Goal: Task Accomplishment & Management: Complete application form

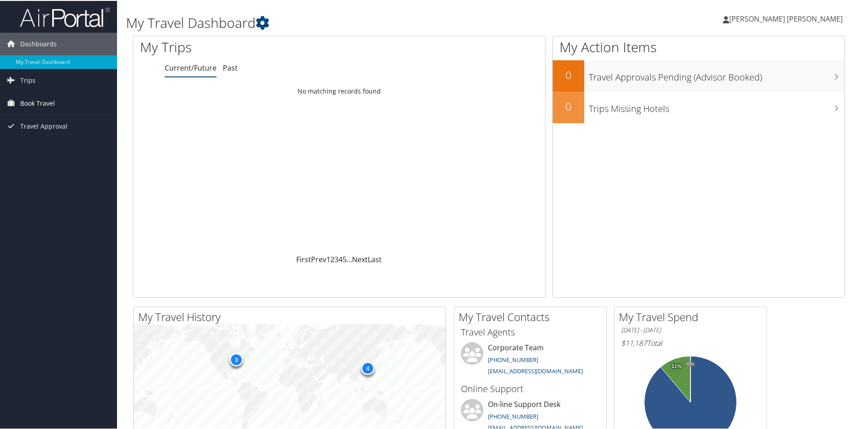
click at [32, 99] on span "Book Travel" at bounding box center [37, 102] width 35 height 23
click at [55, 121] on link "Agent Booking Request" at bounding box center [58, 121] width 117 height 14
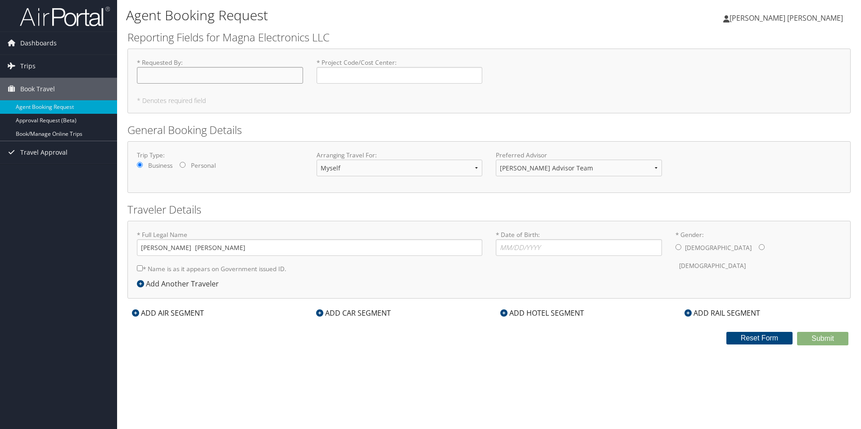
click at [205, 74] on input "* Requested By : Required" at bounding box center [220, 75] width 166 height 17
type input "[PERSON_NAME] [PERSON_NAME]"
type input "22303"
click at [758, 249] on input "* Gender: [DEMOGRAPHIC_DATA] [DEMOGRAPHIC_DATA]" at bounding box center [761, 247] width 6 height 6
radio input "true"
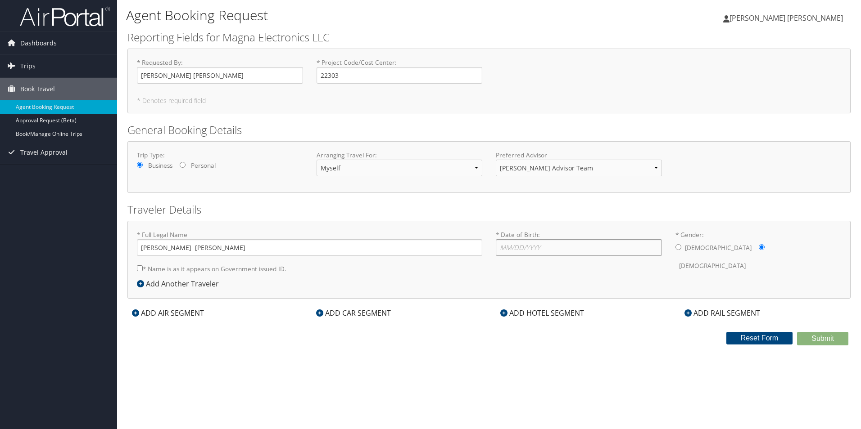
click at [633, 248] on input "* Date of Birth: Invalid Date" at bounding box center [579, 247] width 166 height 17
type input "[DATE]"
click at [137, 268] on input "* Name is as it appears on Government issued ID." at bounding box center [140, 269] width 6 height 6
checkbox input "true"
click at [321, 315] on icon at bounding box center [319, 313] width 7 height 7
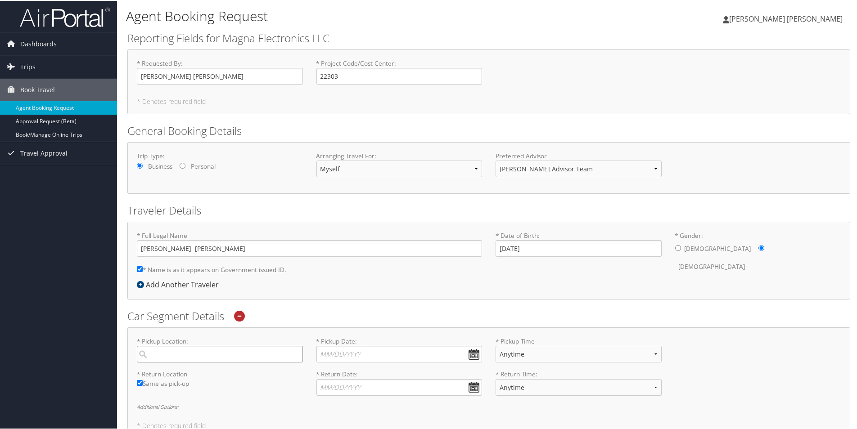
click at [248, 361] on input "search" at bounding box center [220, 353] width 166 height 17
click at [251, 377] on label "* Return Location Required" at bounding box center [220, 373] width 166 height 9
click at [248, 356] on input "search" at bounding box center [220, 353] width 166 height 17
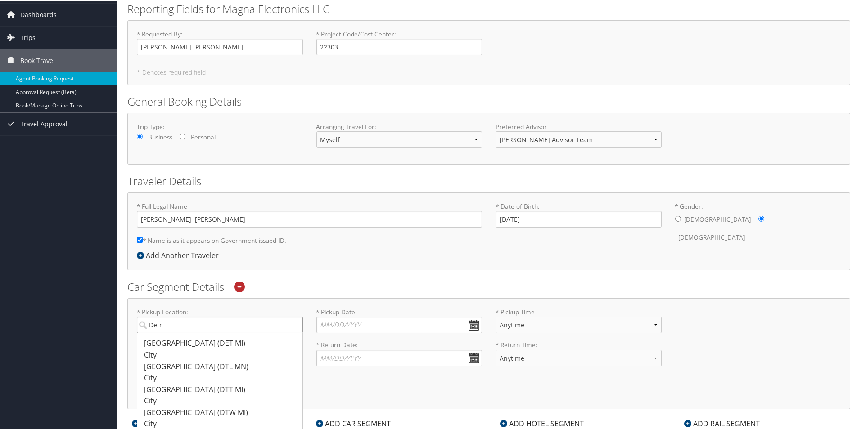
scroll to position [45, 0]
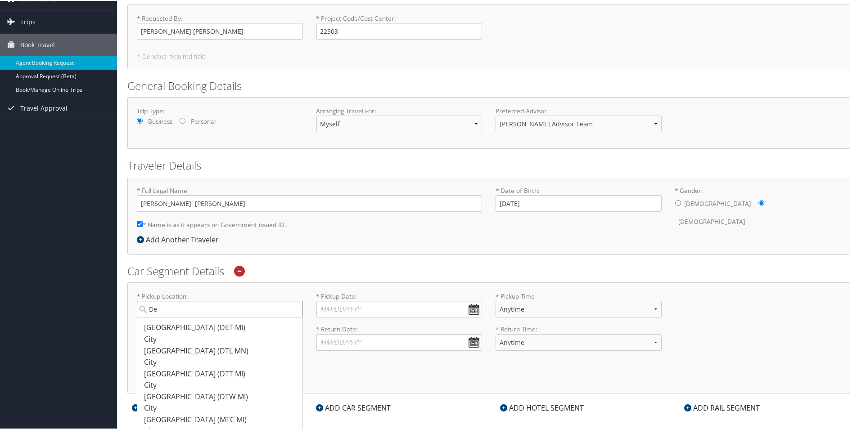
type input "D"
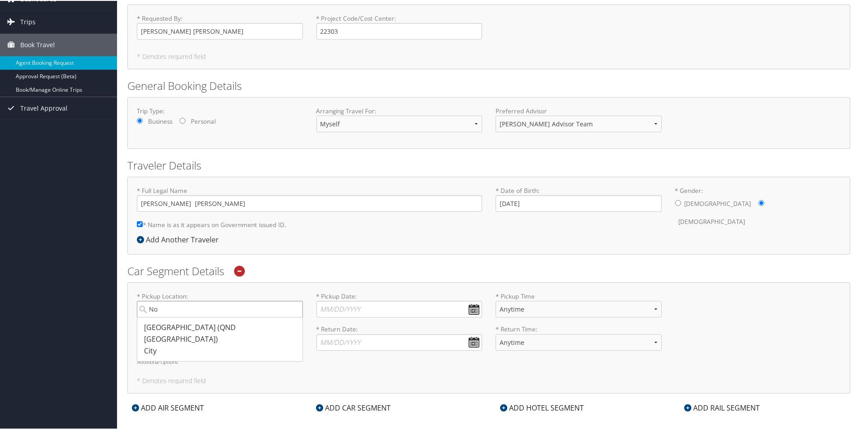
type input "N"
type input "S"
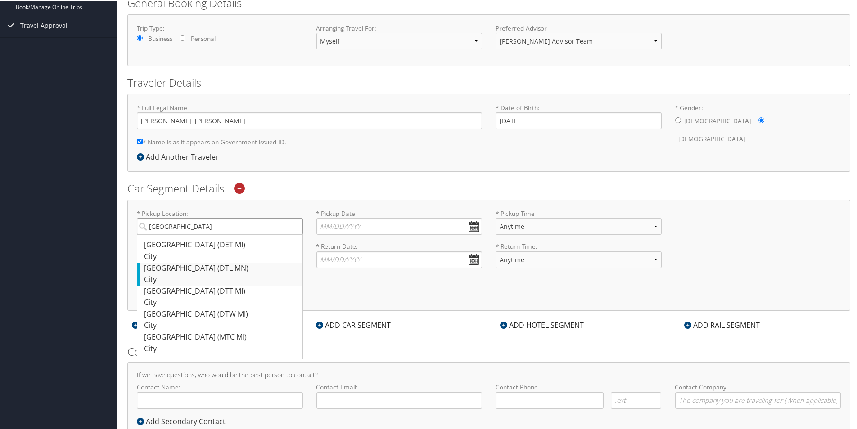
scroll to position [135, 0]
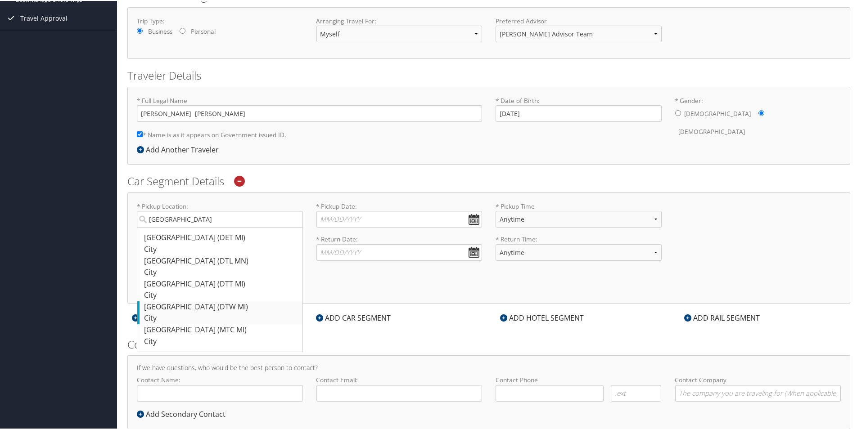
click at [249, 313] on div "City" at bounding box center [221, 318] width 154 height 12
click at [249, 227] on input "[GEOGRAPHIC_DATA]" at bounding box center [220, 218] width 166 height 17
type input "[GEOGRAPHIC_DATA]"
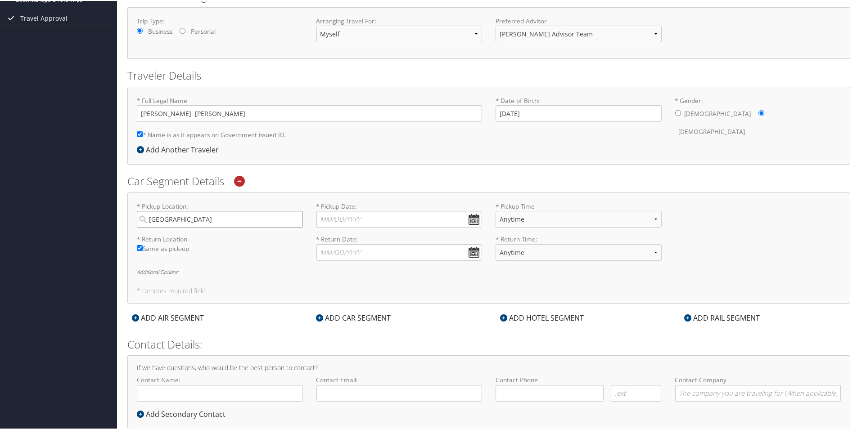
scroll to position [157, 0]
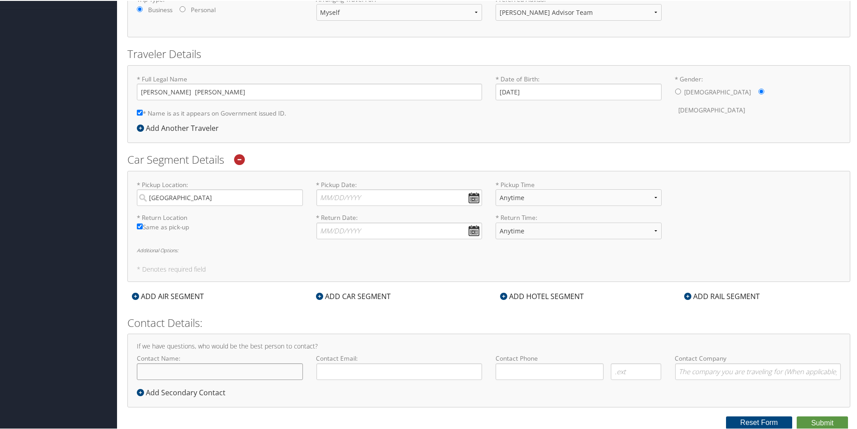
click at [290, 370] on input "Contact Name:" at bounding box center [220, 371] width 166 height 17
type input "[PERSON_NAME] [PERSON_NAME]"
type input "[EMAIL_ADDRESS][DOMAIN_NAME]"
type input "( ) -"
type input "magna electronics"
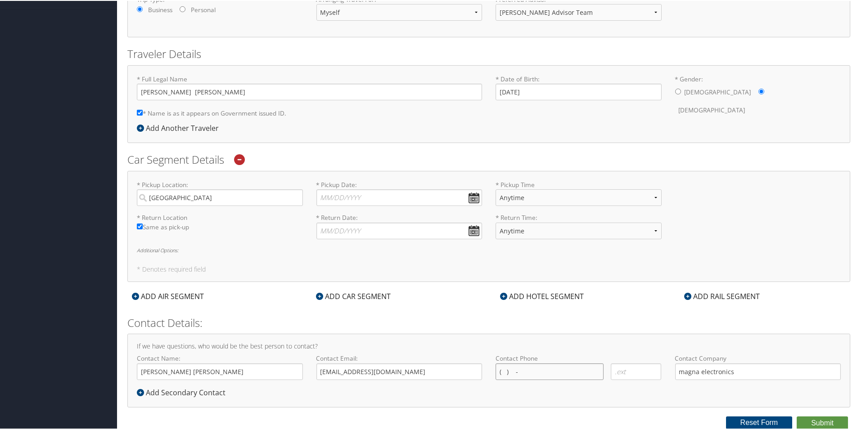
click at [533, 371] on input "( ) -" at bounding box center [550, 371] width 108 height 17
type input "( ) -"
type input "(248) 794-0593"
click at [405, 399] on div "If we have questions, who would be the best person to contact? Contact Name: Ch…" at bounding box center [488, 369] width 723 height 73
click at [471, 199] on input "* Pickup Date: Dates must be valid" at bounding box center [399, 197] width 166 height 17
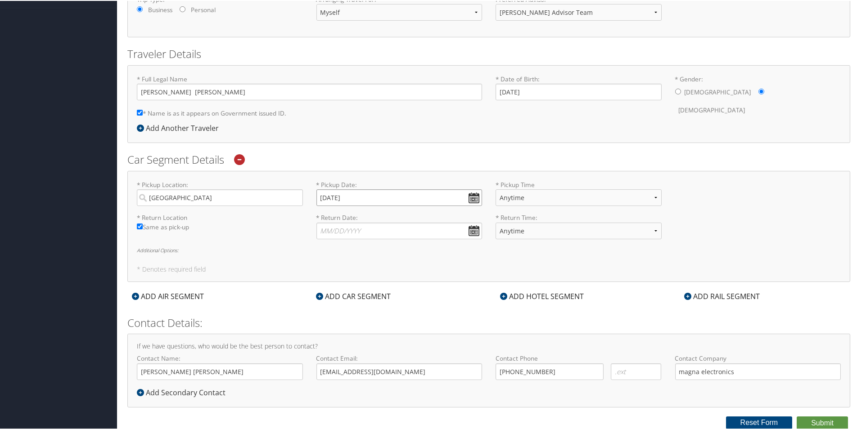
type input "11/10/2025"
click at [650, 199] on select "Anytime 12:00 AM 1:00 AM 2:00 AM 3:00 AM 4:00 AM 5:00 AM 6:00 AM 7:00 AM 8:00 A…" at bounding box center [579, 197] width 166 height 17
select select "9:00 AM"
click at [496, 189] on select "Anytime 12:00 AM 1:00 AM 2:00 AM 3:00 AM 4:00 AM 5:00 AM 6:00 AM 7:00 AM 8:00 A…" at bounding box center [579, 197] width 166 height 17
click at [450, 254] on div "* Pickup Location: Detroit Required * Pickup Date: 11/10/2025 Dates must be val…" at bounding box center [488, 225] width 723 height 111
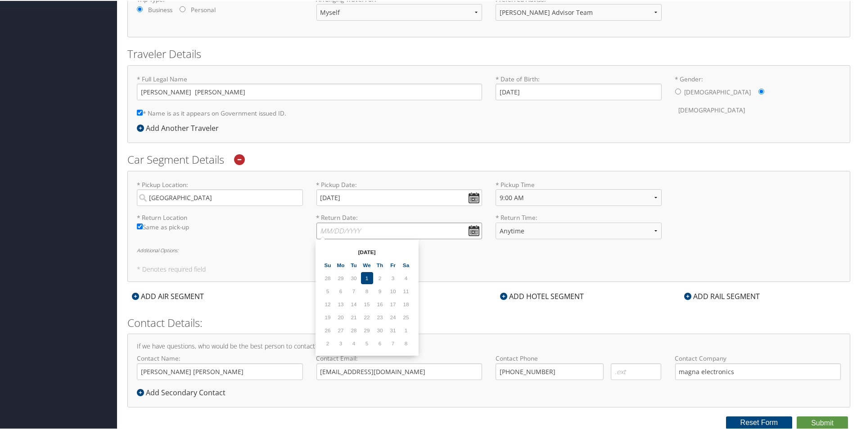
click at [472, 230] on input "* Return Date: Dates must be valid" at bounding box center [399, 230] width 166 height 17
click at [456, 230] on input "* Return Date: Dates must be valid" at bounding box center [399, 230] width 166 height 17
type input "11/20/2025"
click at [576, 251] on h6 "Additional Options:" at bounding box center [489, 249] width 704 height 5
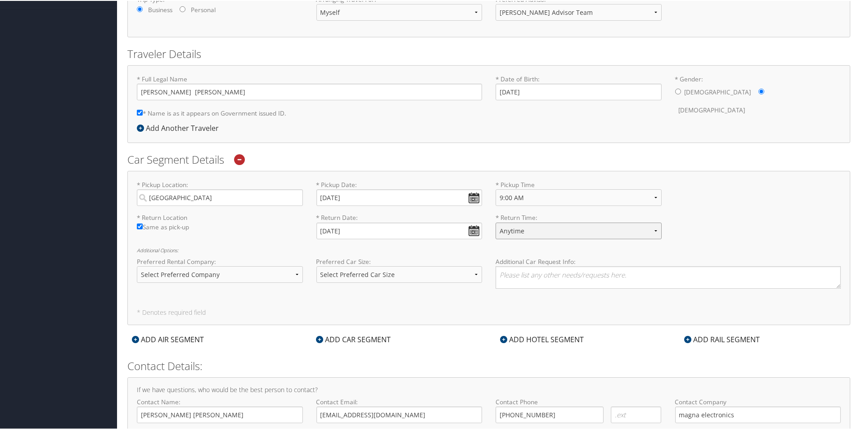
click at [653, 231] on select "Anytime 12:00 AM 1:00 AM 2:00 AM 3:00 AM 4:00 AM 5:00 AM 6:00 AM 7:00 AM 8:00 A…" at bounding box center [579, 230] width 166 height 17
select select "5:00 PM"
click at [496, 222] on select "Anytime 12:00 AM 1:00 AM 2:00 AM 3:00 AM 4:00 AM 5:00 AM 6:00 AM 7:00 AM 8:00 A…" at bounding box center [579, 230] width 166 height 17
click at [740, 235] on div "* Return Location Required Same as pick-up * Return Date: 11/20/2025 Dates must…" at bounding box center [488, 228] width 717 height 33
click at [294, 277] on select "Select Preferred Company Avis Enterprise National Hertz Budget Alamo Thrifty Do…" at bounding box center [220, 274] width 166 height 17
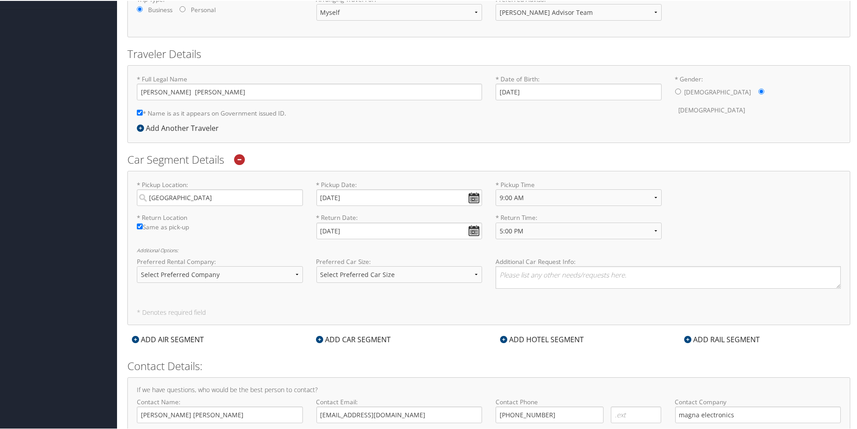
click at [357, 296] on div "* Pickup Location: Detroit Required * Pickup Date: 11/10/2025 Dates must be val…" at bounding box center [488, 247] width 723 height 154
click at [478, 276] on select "Select Preferred Car Size Standard Full Size Economy Intermediate Mini Compact …" at bounding box center [399, 274] width 166 height 17
click at [540, 300] on div "* Pickup Location: Detroit Required * Pickup Date: 11/10/2025 Dates must be val…" at bounding box center [488, 247] width 723 height 154
click at [517, 300] on div "* Pickup Location: Detroit Required * Pickup Date: 11/10/2025 Dates must be val…" at bounding box center [488, 247] width 723 height 154
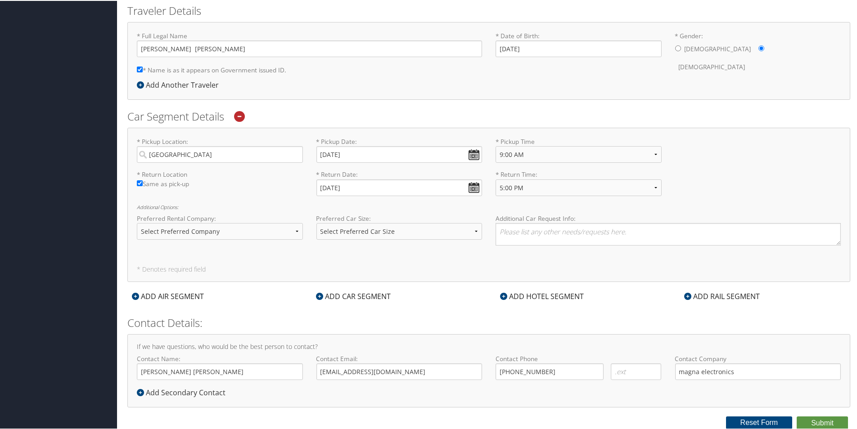
click at [547, 298] on div "ADD HOTEL SEGMENT" at bounding box center [542, 295] width 93 height 11
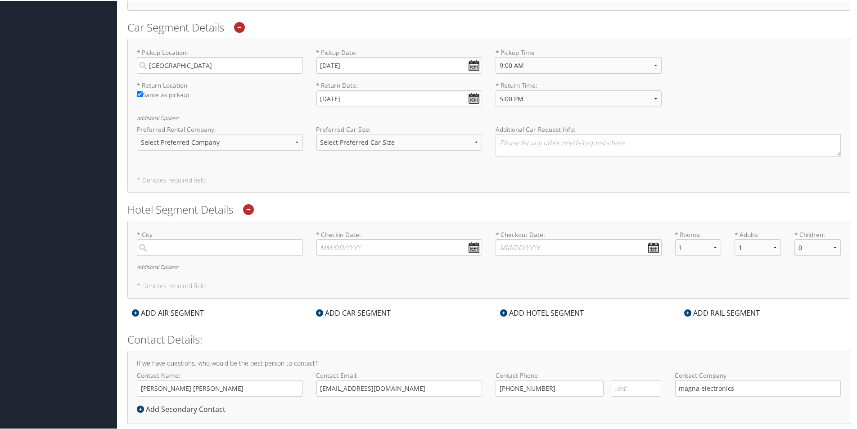
scroll to position [290, 0]
click at [253, 249] on input "search" at bounding box center [220, 246] width 166 height 17
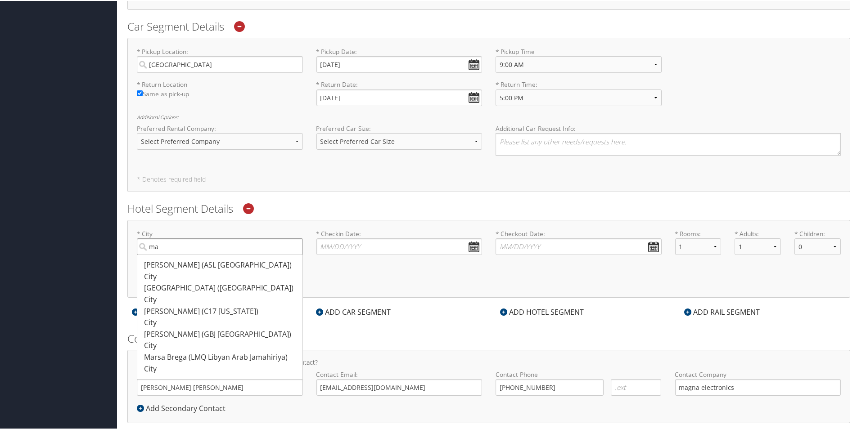
type input "m"
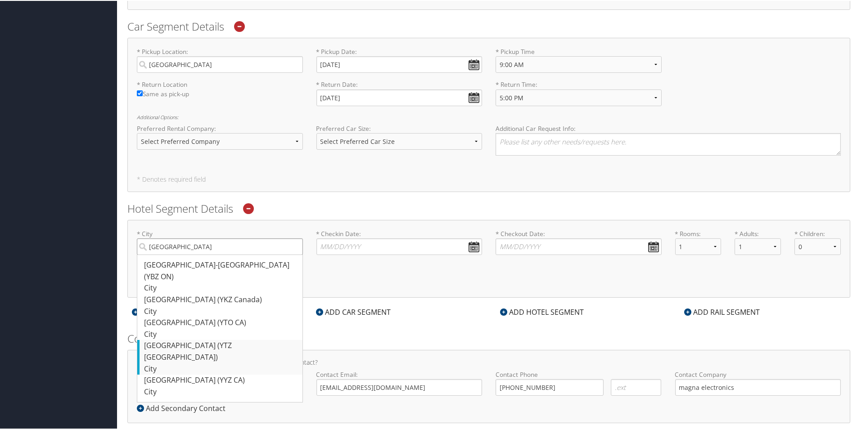
scroll to position [306, 0]
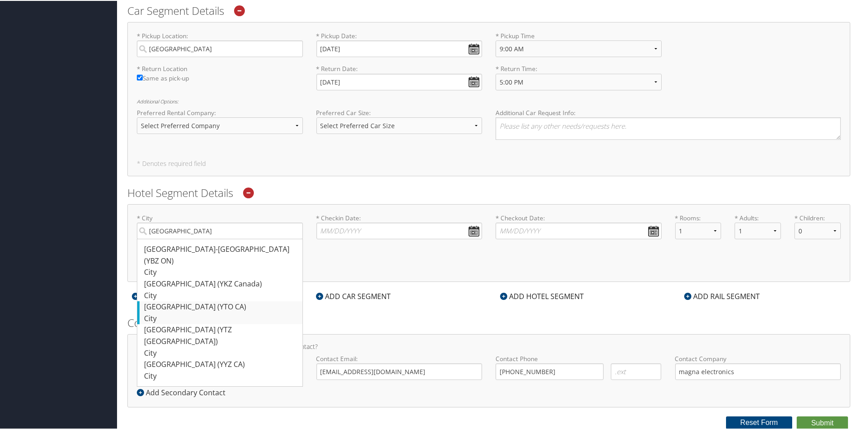
click at [228, 312] on div "City" at bounding box center [221, 318] width 154 height 12
click at [228, 239] on input "toronto" at bounding box center [220, 230] width 166 height 17
type input "Toronto"
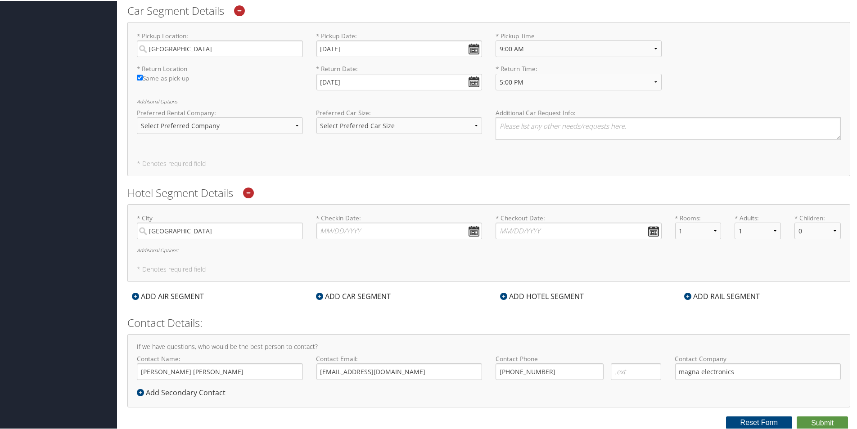
click at [370, 257] on div "* City Toronto Required * Checkin Date: Dates must be valid * Checkout Date: Da…" at bounding box center [488, 242] width 723 height 78
click at [469, 232] on input "* Checkin Date: Dates must be valid" at bounding box center [399, 230] width 166 height 17
click at [369, 48] on input "11/10/2025" at bounding box center [399, 48] width 166 height 17
click at [402, 227] on input "* Checkin Date: Dates must be valid" at bounding box center [399, 230] width 166 height 17
type input "11/10/2025"
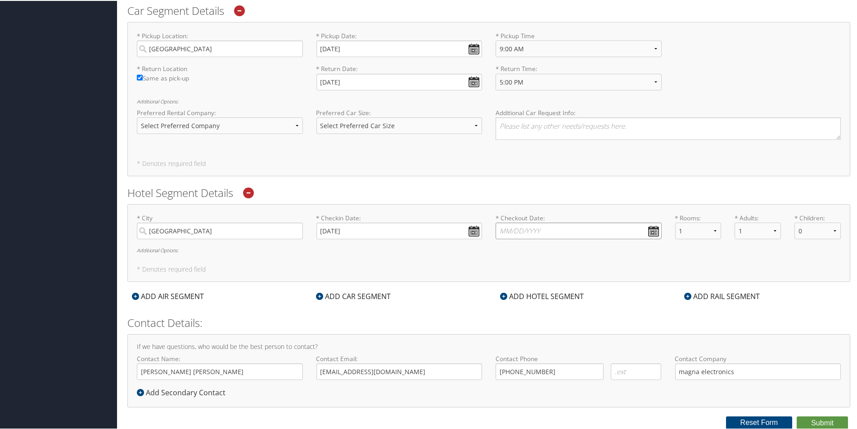
click at [610, 232] on input "* Checkout Date: Dates must be valid" at bounding box center [579, 230] width 166 height 17
type input "11/20/2025"
click at [600, 264] on div "* City Toronto Required * Checkin Date: 11/10/2025 Dates must be valid * Checko…" at bounding box center [488, 242] width 723 height 78
click at [637, 268] on h5 "* Denotes required field" at bounding box center [489, 269] width 704 height 6
click at [826, 424] on button "Submit" at bounding box center [822, 423] width 51 height 14
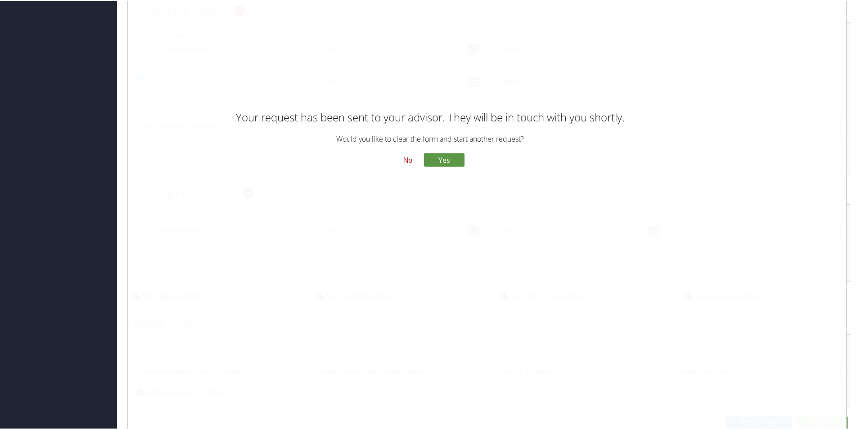
click at [403, 162] on button "No" at bounding box center [407, 159] width 23 height 15
